Goal: Information Seeking & Learning: Check status

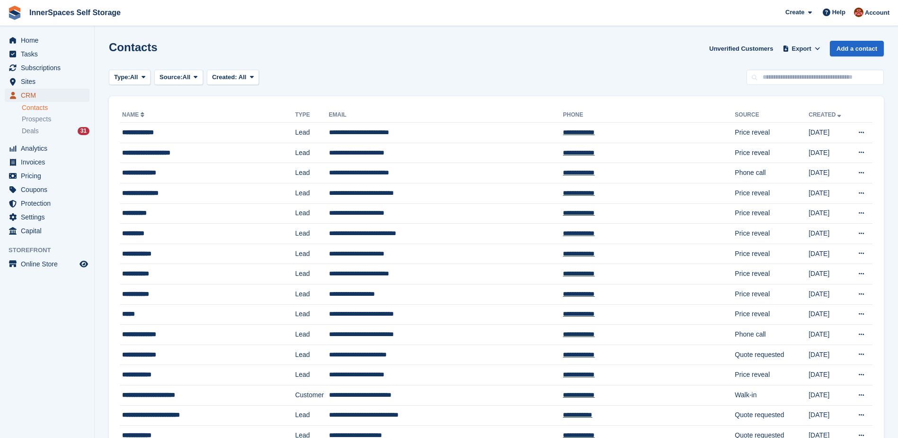
click at [31, 95] on span "CRM" at bounding box center [49, 95] width 57 height 13
click at [813, 76] on input "text" at bounding box center [815, 78] width 137 height 16
click at [812, 80] on input "text" at bounding box center [815, 78] width 137 height 16
type input "********"
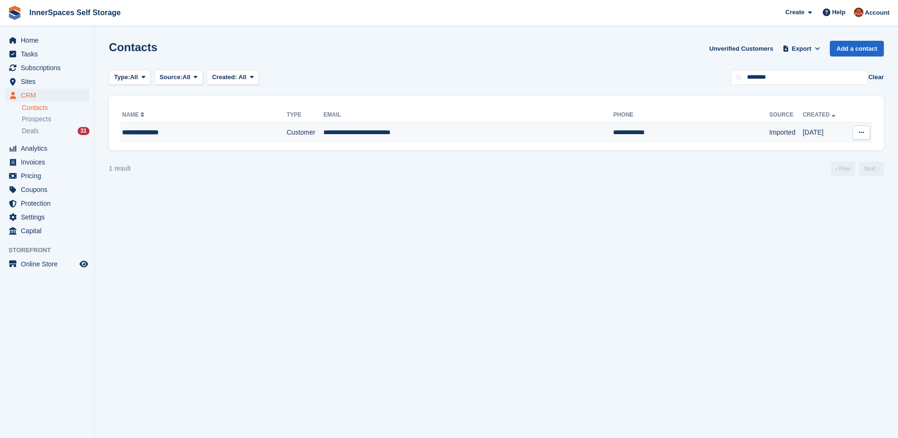
click at [157, 130] on div "**********" at bounding box center [186, 132] width 128 height 10
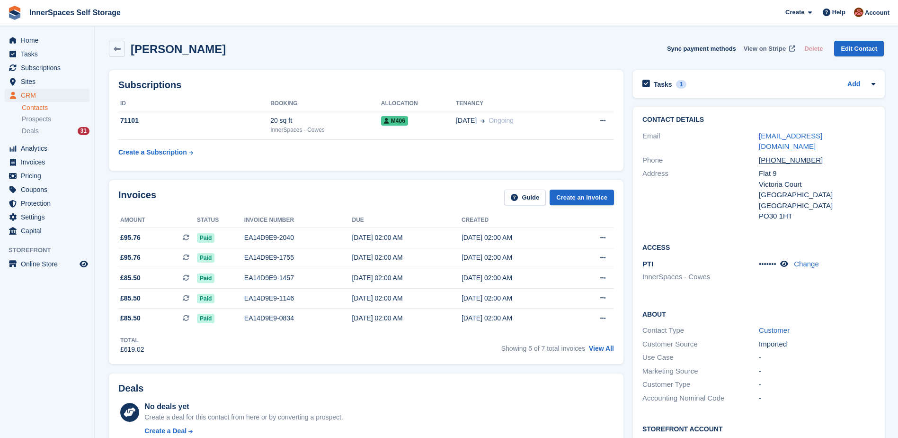
click at [774, 50] on span "View on Stripe" at bounding box center [765, 48] width 42 height 9
click at [308, 229] on td "EA14D9E9-2040" at bounding box center [298, 237] width 108 height 20
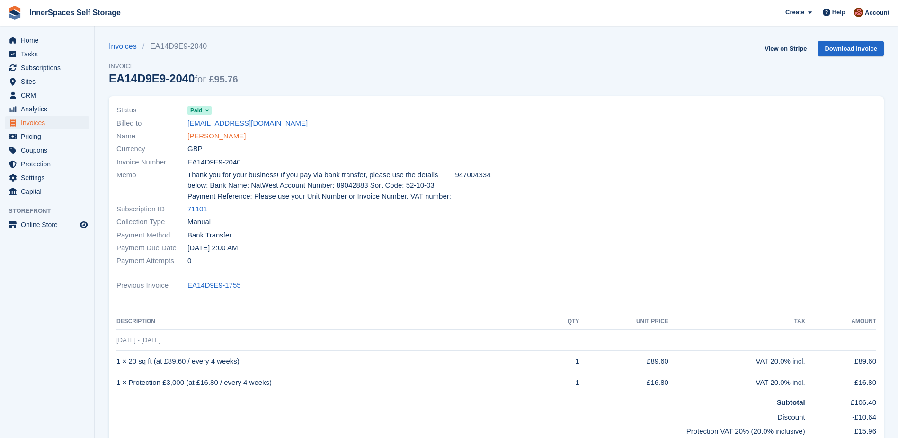
click at [212, 137] on link "[PERSON_NAME]" at bounding box center [217, 136] width 58 height 11
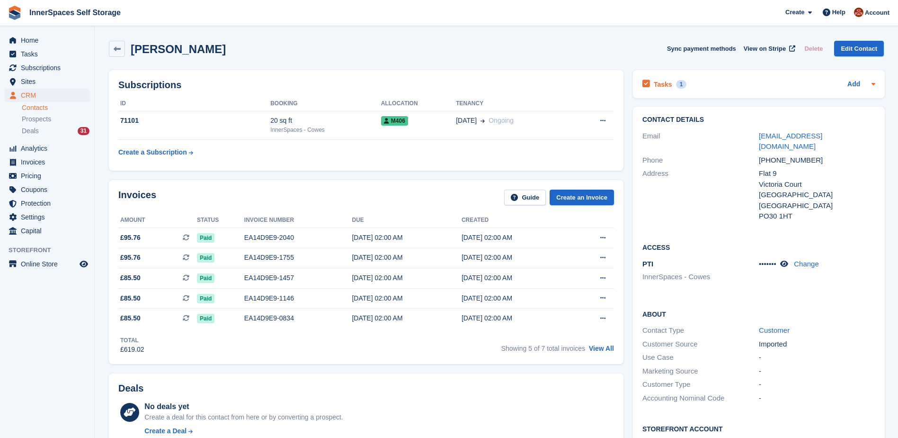
click at [665, 87] on h2 "Tasks" at bounding box center [663, 84] width 18 height 9
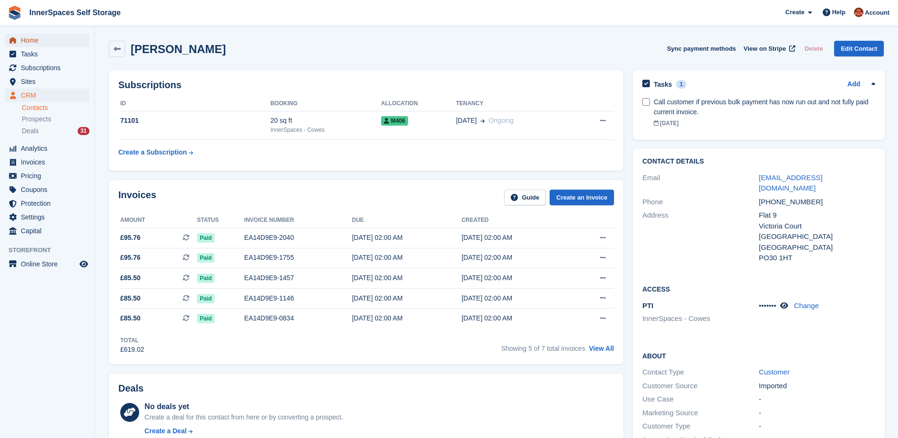
click at [28, 39] on span "Home" at bounding box center [49, 40] width 57 height 13
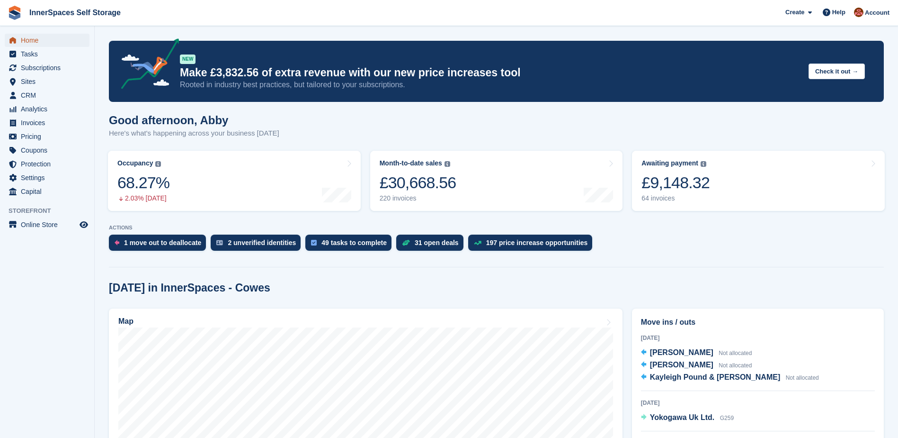
click at [29, 41] on span "Home" at bounding box center [49, 40] width 57 height 13
click at [29, 95] on span "CRM" at bounding box center [49, 95] width 57 height 13
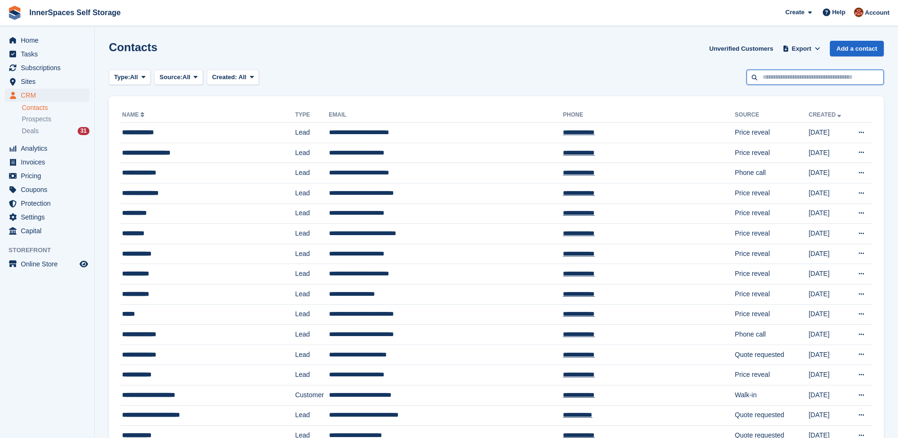
click at [818, 78] on input "text" at bounding box center [815, 78] width 137 height 16
click at [834, 77] on input "text" at bounding box center [815, 78] width 137 height 16
type input "********"
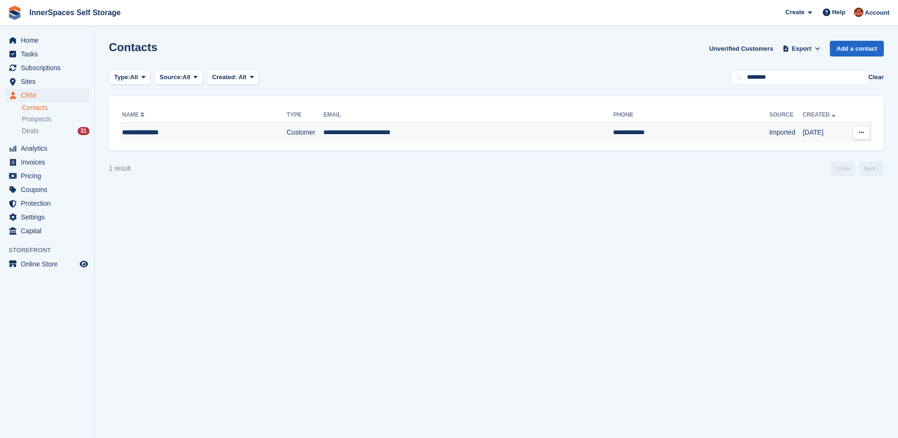
click at [160, 128] on div "**********" at bounding box center [186, 132] width 128 height 10
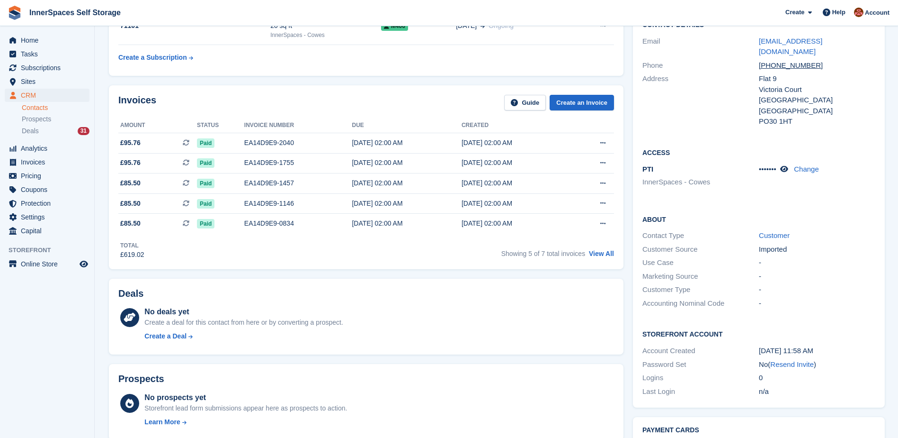
scroll to position [117, 0]
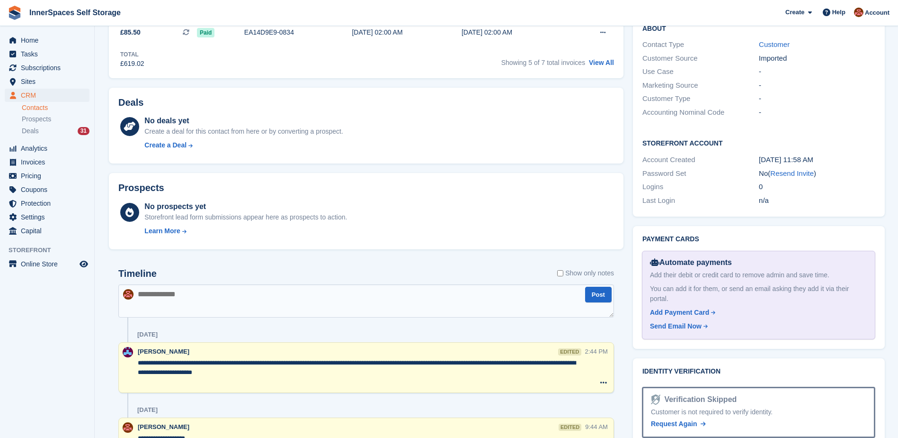
scroll to position [335, 0]
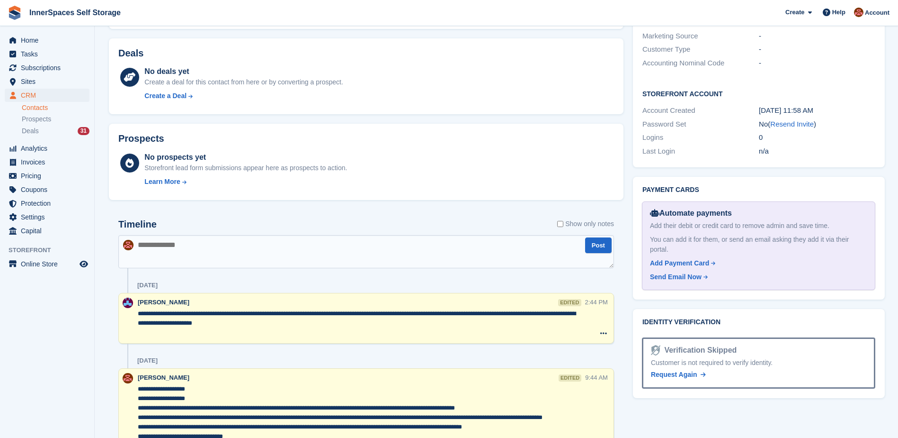
click at [299, 326] on textarea "**********" at bounding box center [361, 323] width 447 height 28
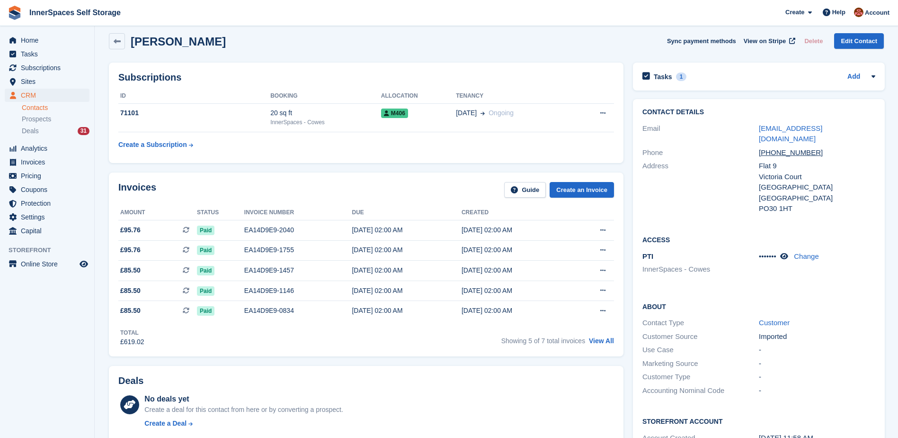
scroll to position [0, 0]
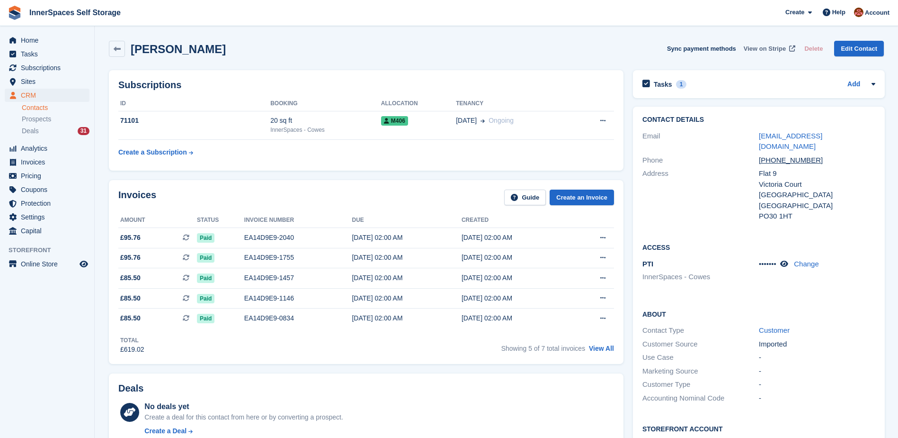
click at [771, 47] on span "View on Stripe" at bounding box center [765, 48] width 42 height 9
click at [33, 39] on span "Home" at bounding box center [49, 40] width 57 height 13
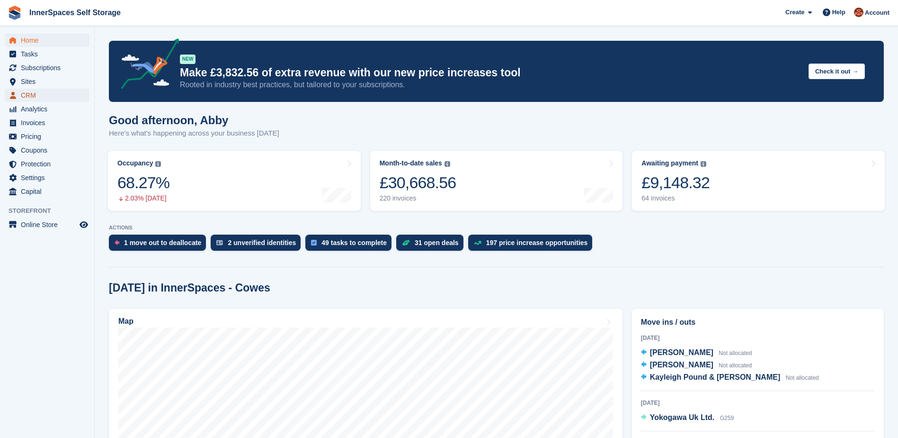
click at [28, 96] on span "CRM" at bounding box center [49, 95] width 57 height 13
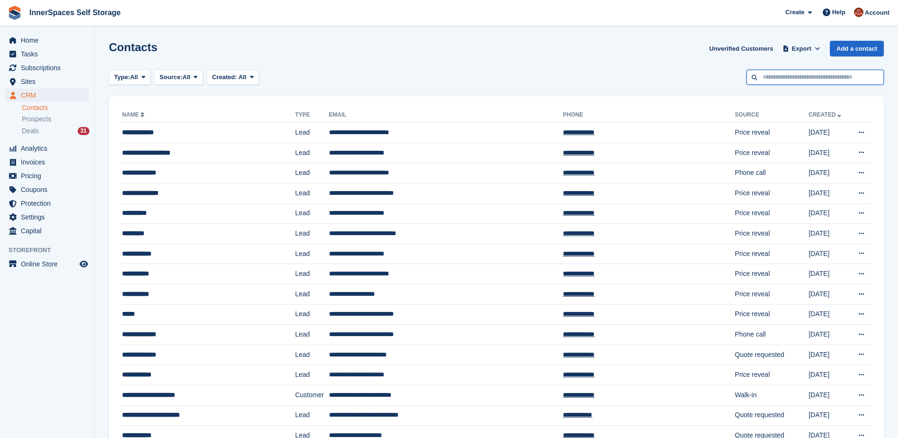
click at [848, 77] on input "text" at bounding box center [815, 78] width 137 height 16
type input "********"
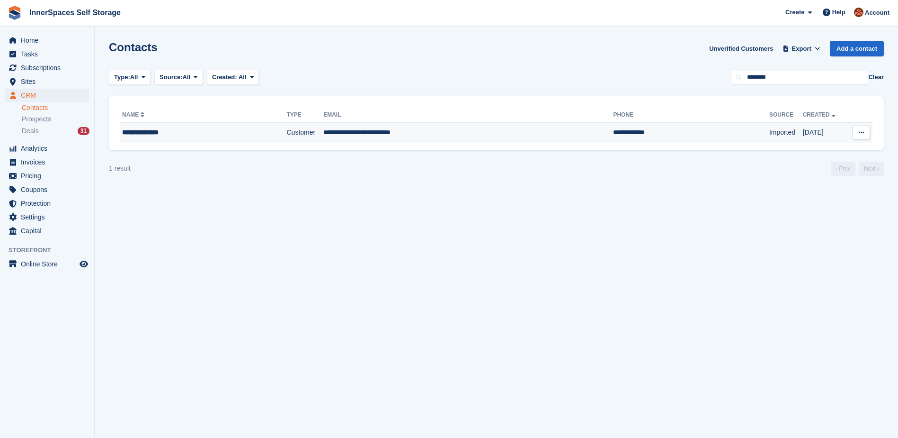
click at [165, 133] on div "**********" at bounding box center [186, 132] width 128 height 10
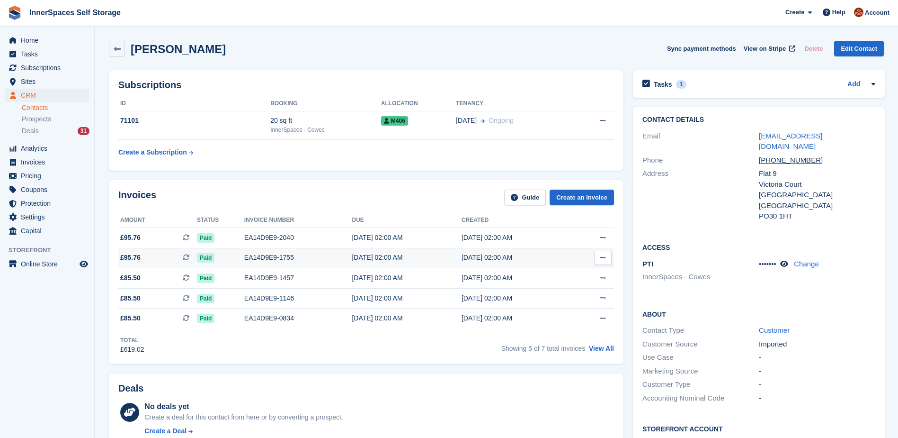
click at [371, 258] on div "[DATE] 02:00 AM" at bounding box center [406, 257] width 109 height 10
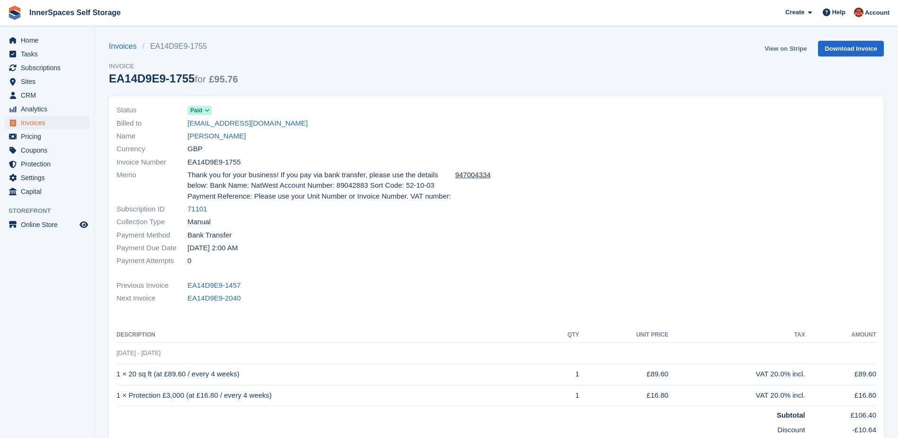
click at [784, 51] on link "View on Stripe" at bounding box center [786, 49] width 50 height 16
click at [221, 135] on link "Rachel Freeborn" at bounding box center [217, 136] width 58 height 11
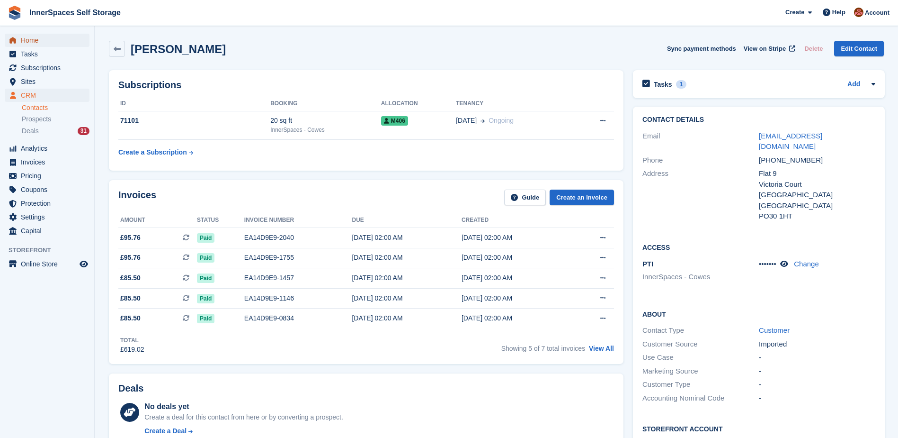
click at [25, 41] on span "Home" at bounding box center [49, 40] width 57 height 13
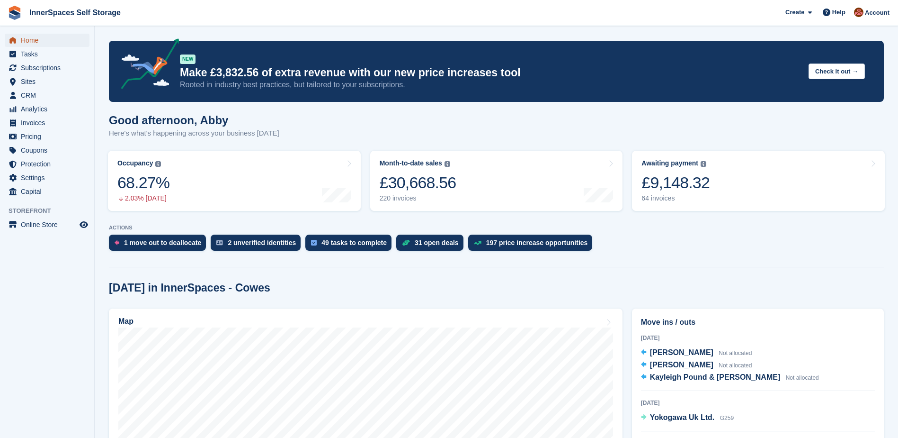
click at [26, 41] on span "Home" at bounding box center [49, 40] width 57 height 13
click at [160, 244] on div "1 move out to deallocate" at bounding box center [162, 243] width 77 height 8
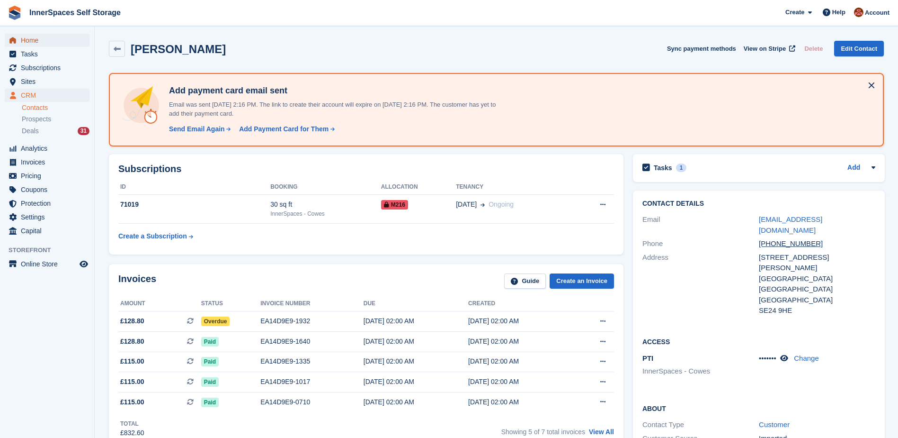
click at [27, 41] on span "Home" at bounding box center [49, 40] width 57 height 13
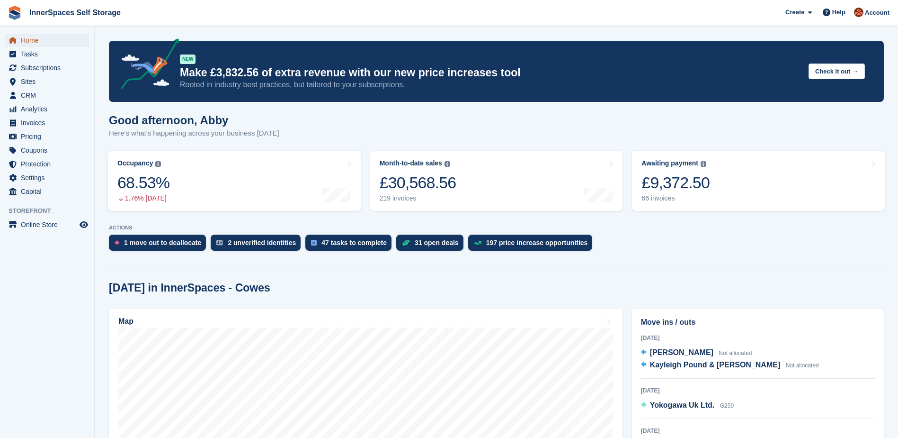
drag, startPoint x: 0, startPoint y: 0, endPoint x: 27, endPoint y: 39, distance: 47.3
click at [27, 39] on span "Home" at bounding box center [49, 40] width 57 height 13
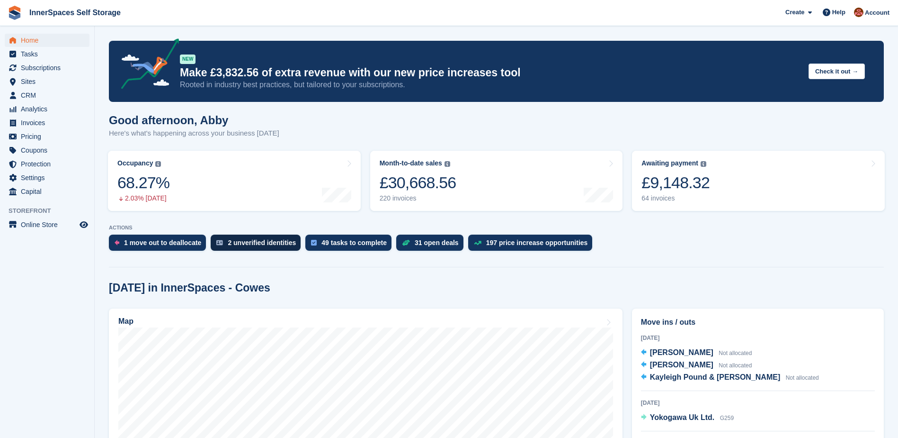
click at [265, 240] on div "2 unverified identities" at bounding box center [262, 243] width 68 height 8
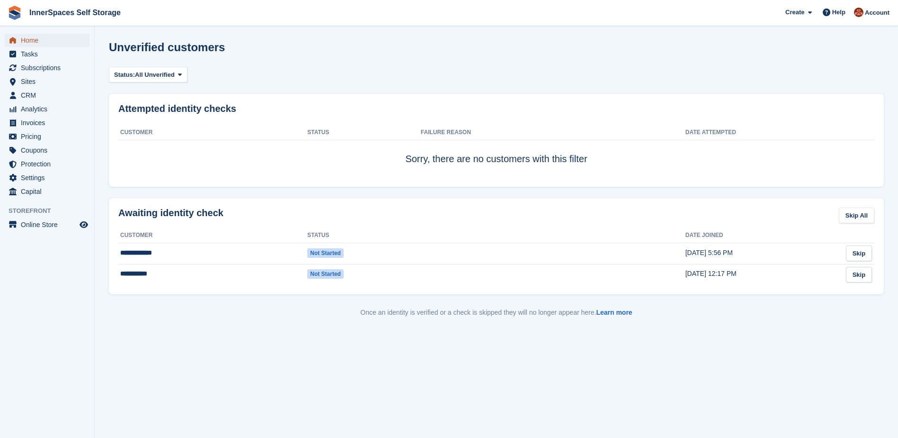
click at [28, 37] on span "Home" at bounding box center [49, 40] width 57 height 13
